Goal: Find specific page/section: Find specific page/section

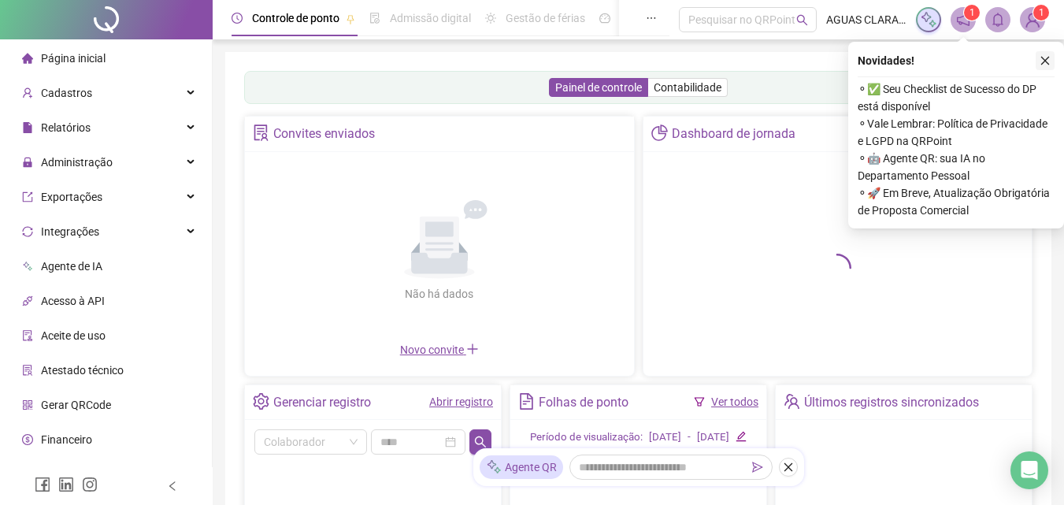
click at [1048, 56] on icon "close" at bounding box center [1044, 60] width 11 height 11
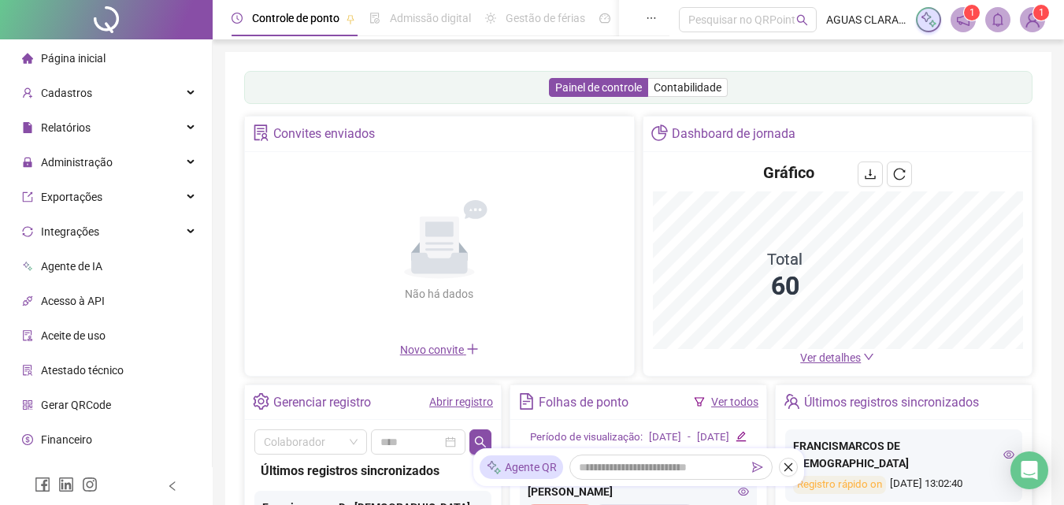
click at [833, 356] on span "Ver detalhes" at bounding box center [830, 357] width 61 height 13
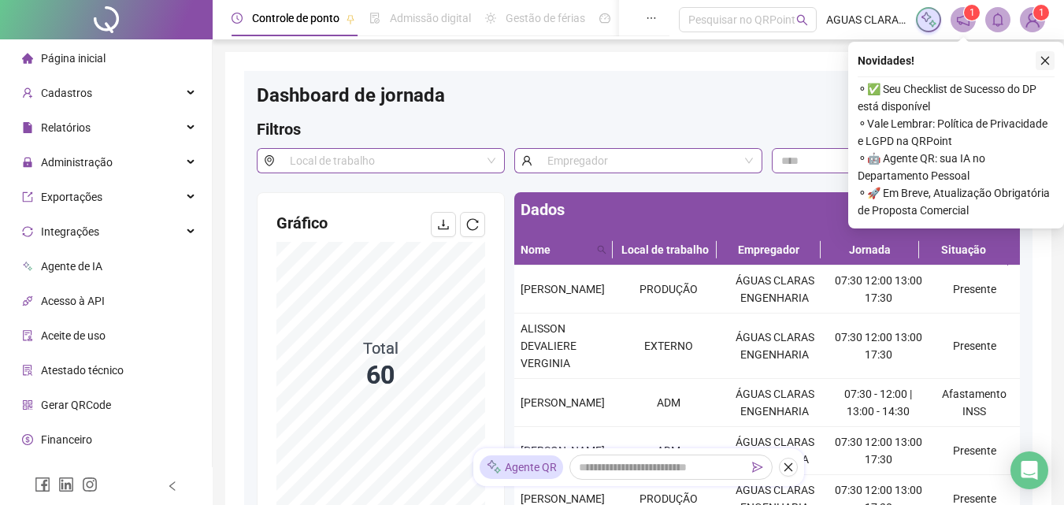
click at [1050, 53] on button "button" at bounding box center [1044, 60] width 19 height 19
